Goal: Task Accomplishment & Management: Use online tool/utility

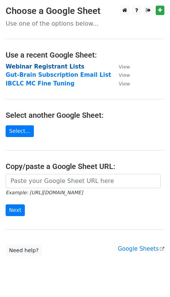
click at [31, 65] on strong "Webinar Registrant Lists" at bounding box center [45, 66] width 79 height 7
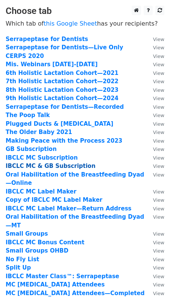
click at [33, 166] on strong "IBCLC MC & GB Subscription" at bounding box center [51, 166] width 90 height 7
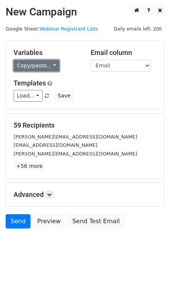
click at [32, 67] on link "Copy/paste..." at bounding box center [37, 66] width 46 height 12
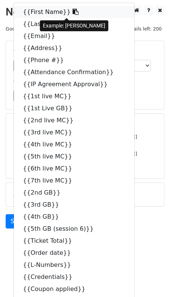
click at [42, 14] on link "{{First Name}}" at bounding box center [74, 12] width 120 height 12
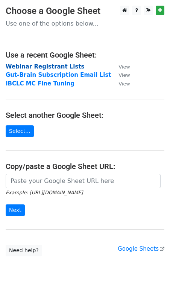
click at [41, 67] on strong "Webinar Registrant Lists" at bounding box center [45, 66] width 79 height 7
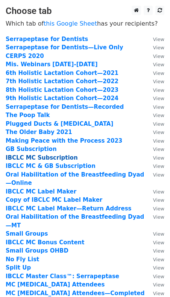
click at [47, 159] on strong "IBCLC MC Subscription" at bounding box center [42, 157] width 72 height 7
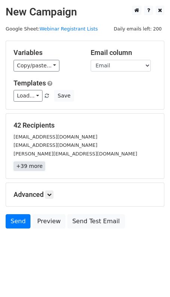
click at [26, 167] on link "+39 more" at bounding box center [30, 165] width 32 height 9
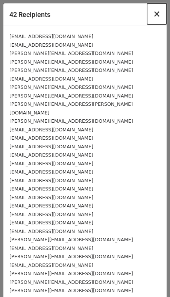
click at [160, 13] on span "×" at bounding box center [157, 14] width 8 height 11
